Goal: Information Seeking & Learning: Learn about a topic

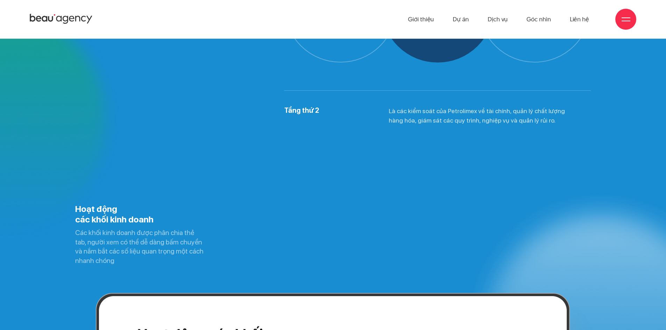
scroll to position [5030, 0]
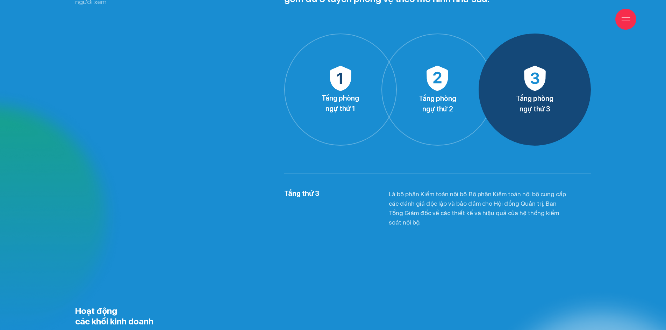
click at [521, 100] on p "Tầng phòng ngự thứ 3" at bounding box center [534, 103] width 111 height 21
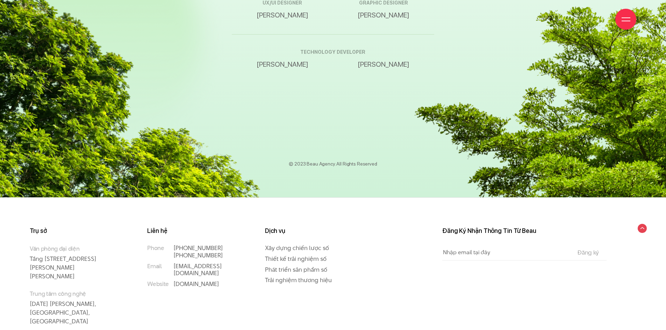
scroll to position [11827, 0]
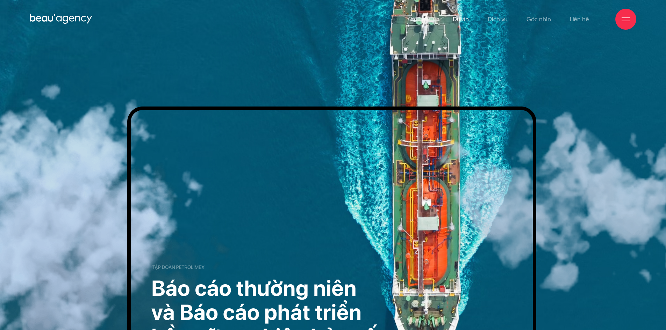
click at [465, 23] on link "Dự án" at bounding box center [461, 19] width 16 height 38
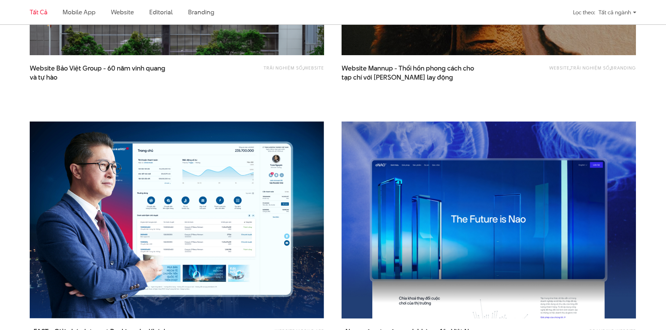
scroll to position [1014, 0]
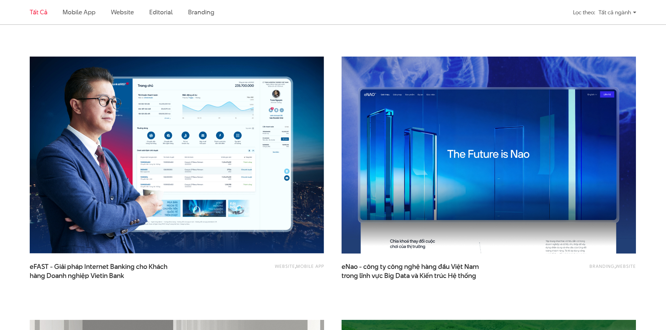
click at [433, 160] on img at bounding box center [489, 155] width 324 height 217
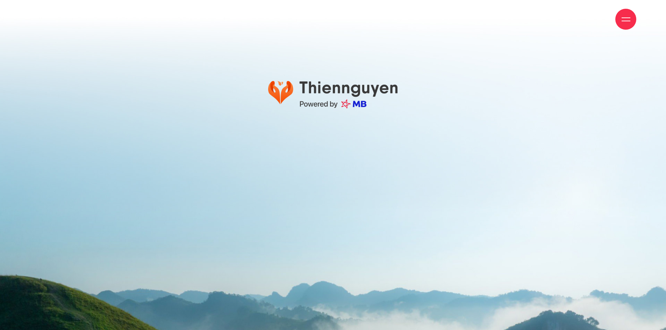
scroll to position [14235, 0]
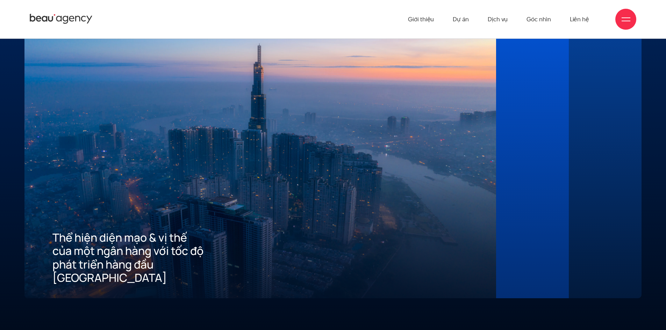
scroll to position [1910, 0]
click at [539, 137] on div at bounding box center [532, 155] width 17 height 259
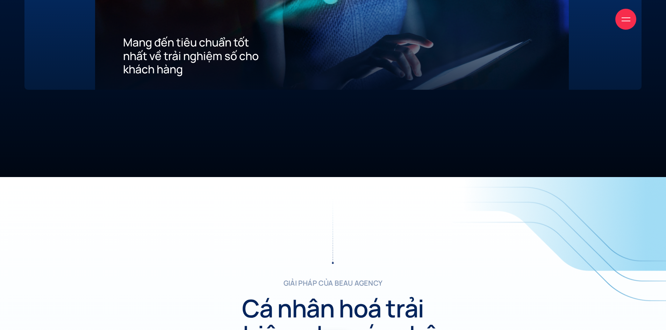
scroll to position [2120, 0]
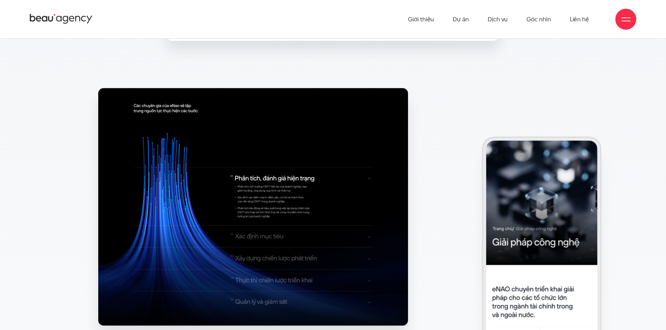
scroll to position [5875, 0]
